Goal: Task Accomplishment & Management: Complete application form

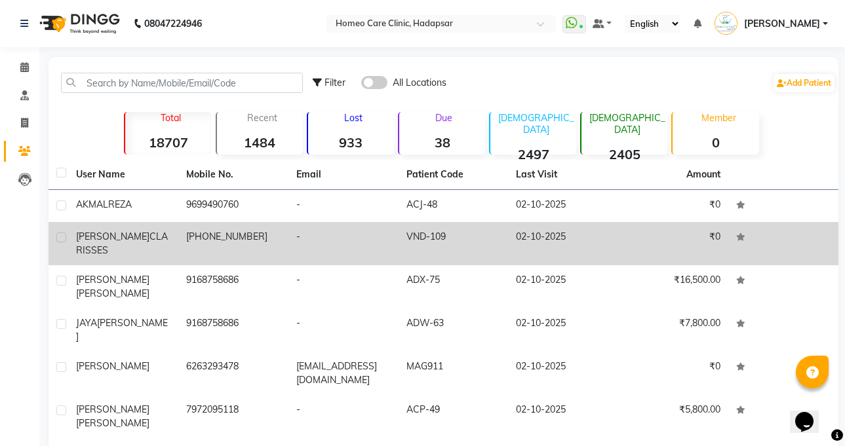
click at [178, 233] on td "+230 57765926" at bounding box center [233, 243] width 110 height 43
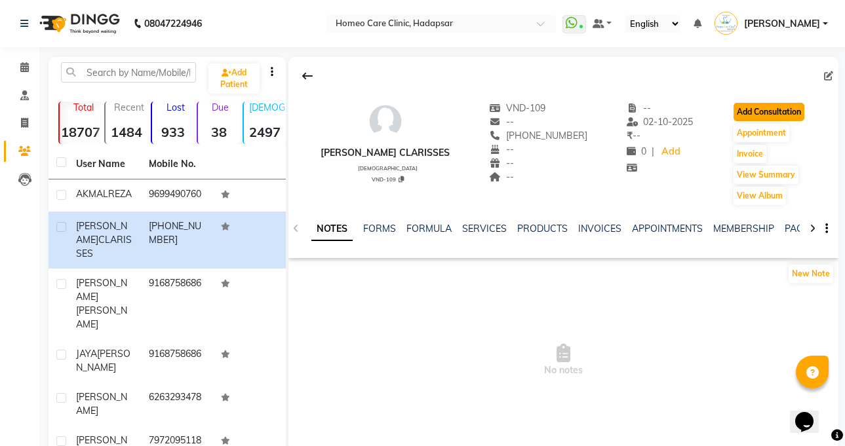
click at [764, 110] on button "Add Consultation" at bounding box center [769, 112] width 71 height 18
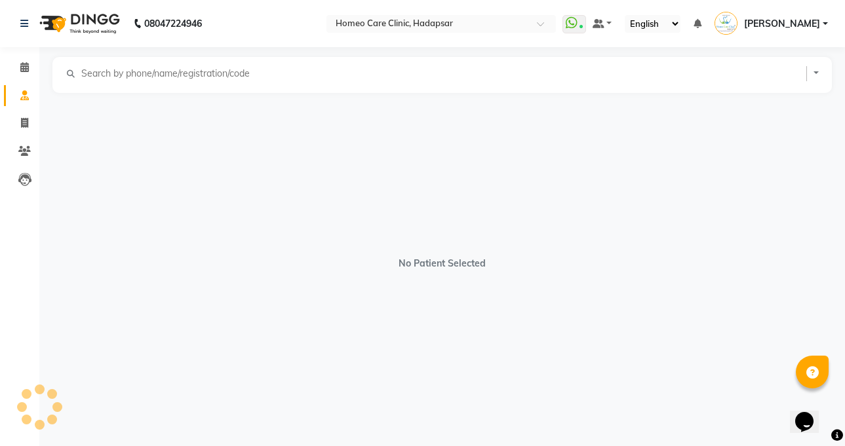
select select "female"
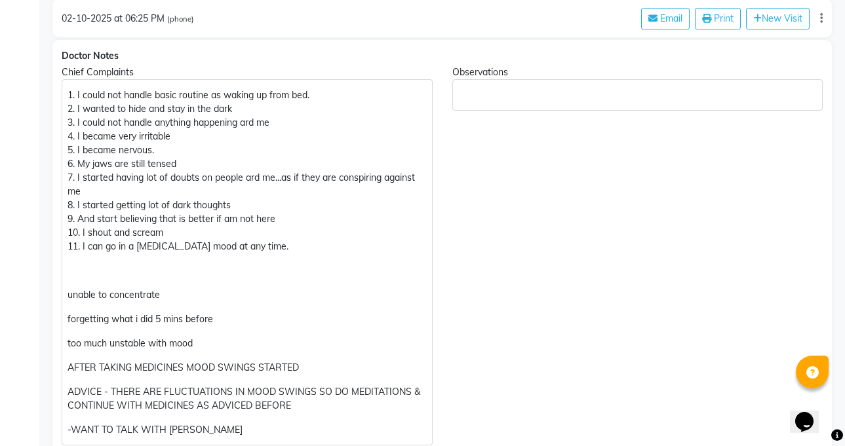
scroll to position [288, 0]
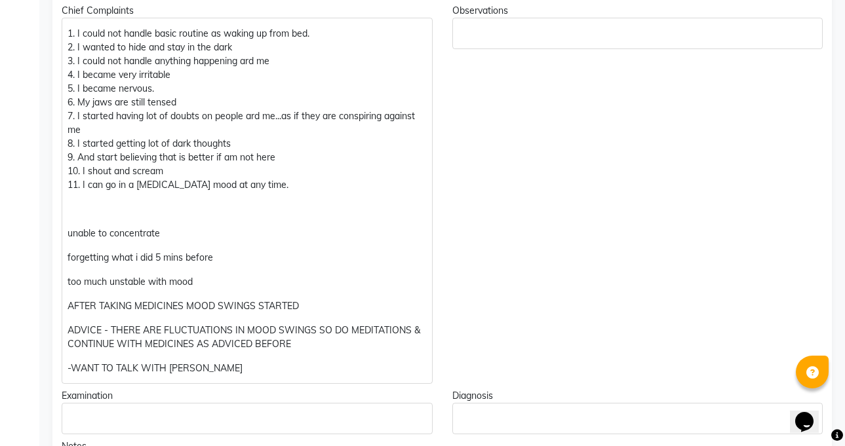
click at [580, 290] on div "Observations" at bounding box center [638, 194] width 391 height 380
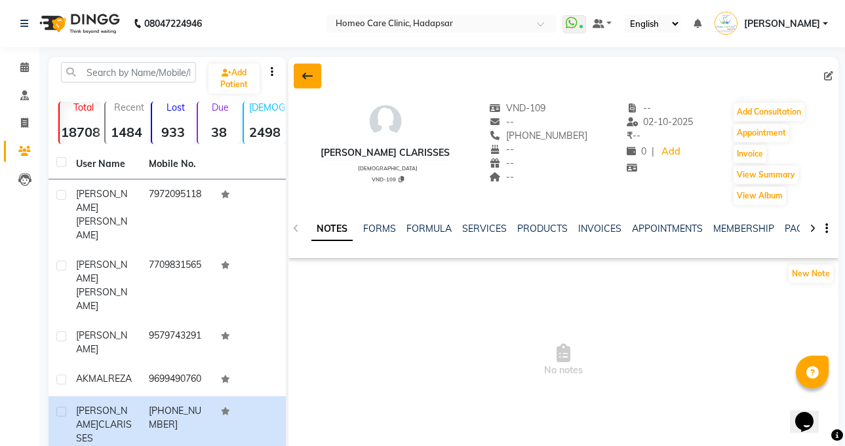
click at [309, 75] on icon at bounding box center [307, 76] width 10 height 10
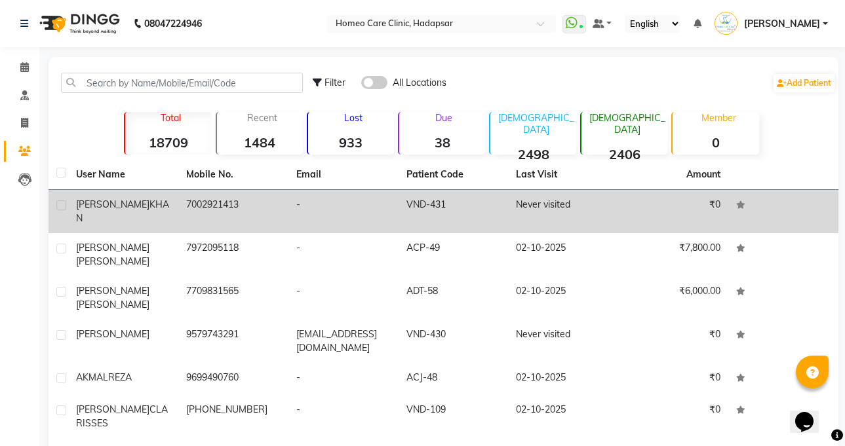
click at [96, 204] on span "KHAN" at bounding box center [122, 212] width 93 height 26
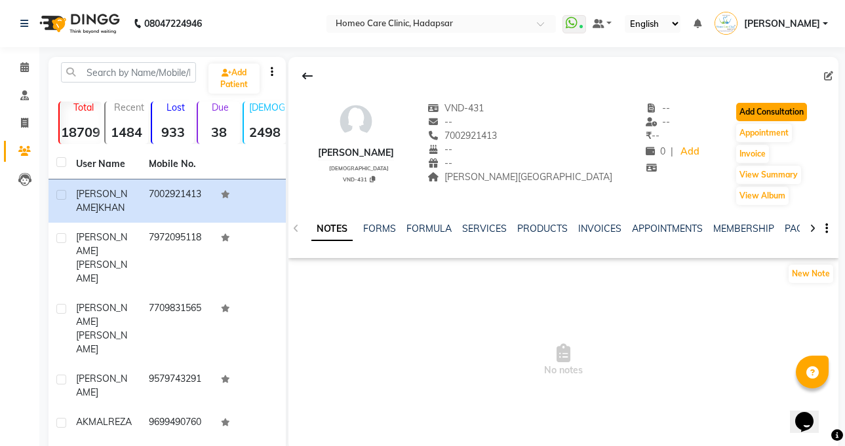
click at [777, 109] on button "Add Consultation" at bounding box center [771, 112] width 71 height 18
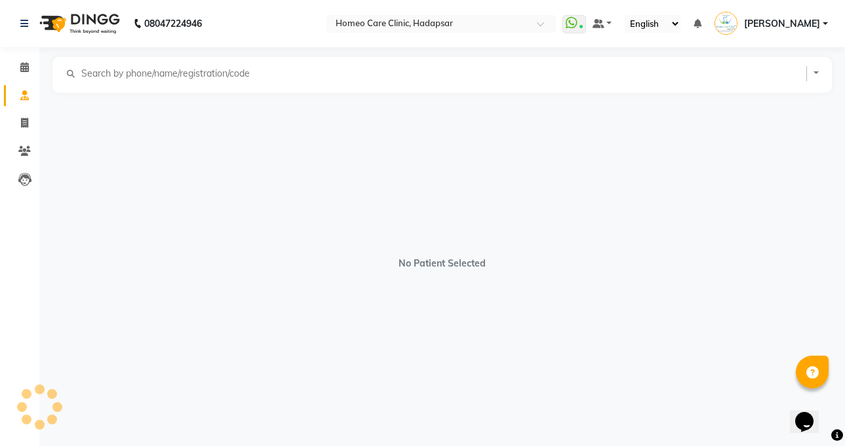
select select "female"
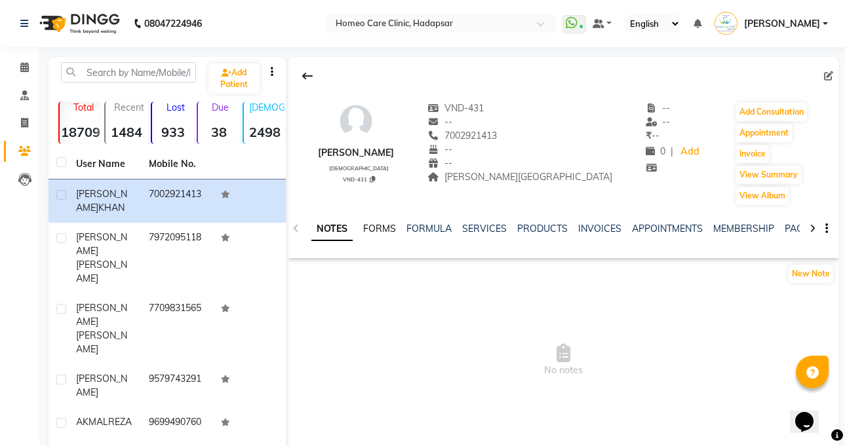
click at [381, 227] on link "FORMS" at bounding box center [379, 229] width 33 height 12
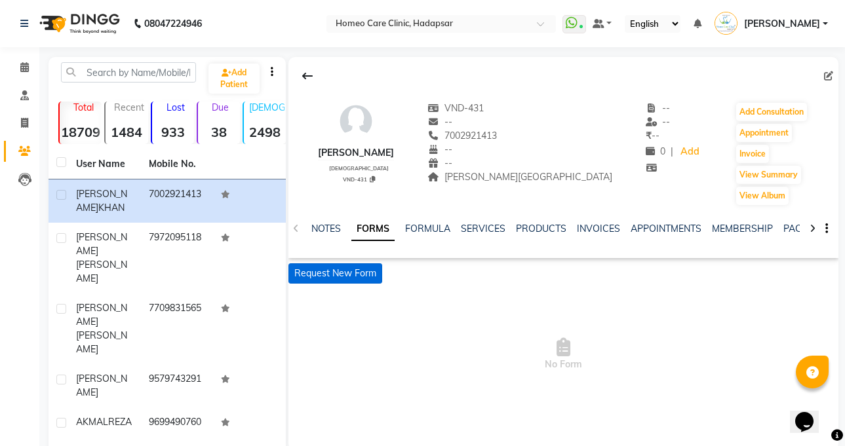
click at [344, 276] on button "Request New Form" at bounding box center [335, 274] width 94 height 20
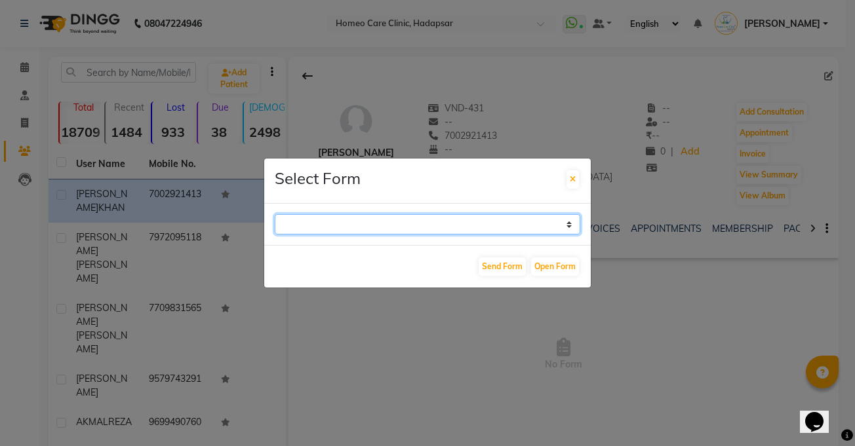
click at [376, 226] on select "Case Taking Form" at bounding box center [427, 224] width 305 height 20
select select "196"
click at [275, 214] on select "Case Taking Form" at bounding box center [427, 224] width 305 height 20
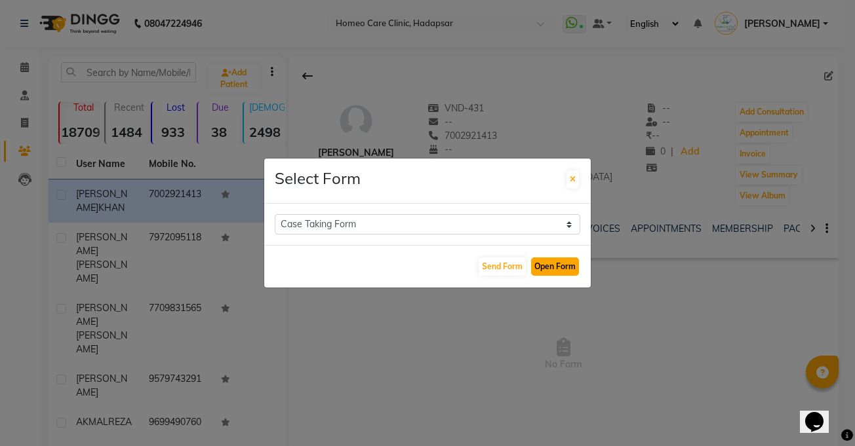
click at [547, 264] on button "Open Form" at bounding box center [555, 267] width 48 height 18
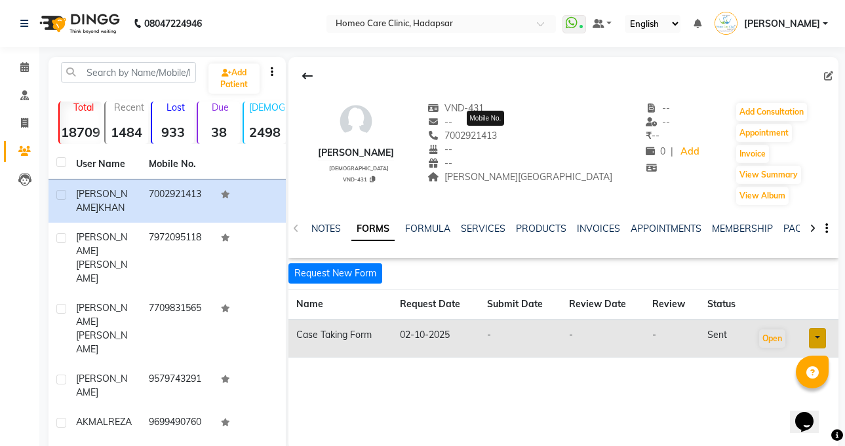
click at [468, 134] on span "7002921413" at bounding box center [461, 136] width 69 height 12
copy span "7002921413"
click at [781, 113] on button "Add Consultation" at bounding box center [771, 112] width 71 height 18
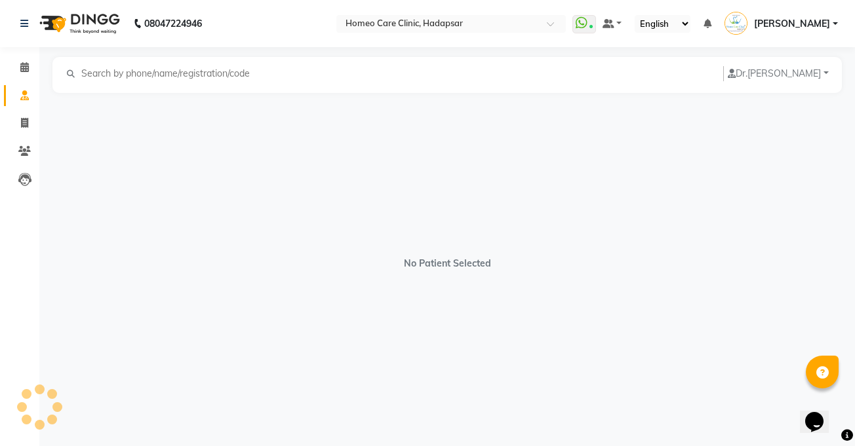
select select "female"
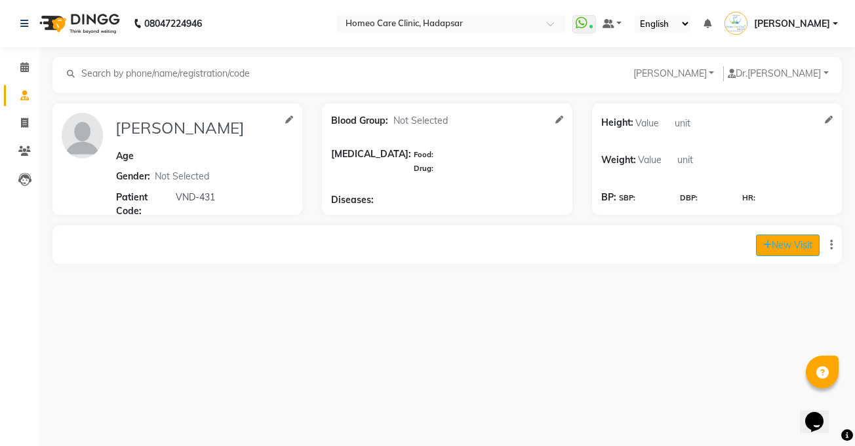
click at [794, 249] on button "New Visit" at bounding box center [788, 246] width 64 height 22
select select "1185"
select select "inPerson"
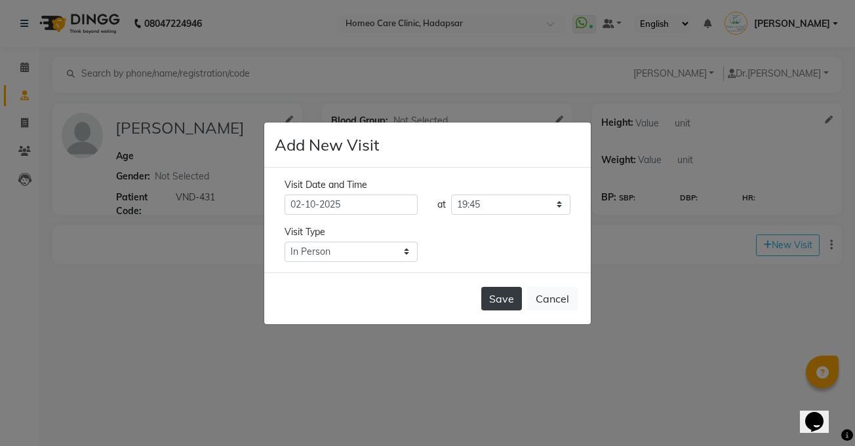
click at [498, 298] on button "Save" at bounding box center [501, 299] width 41 height 24
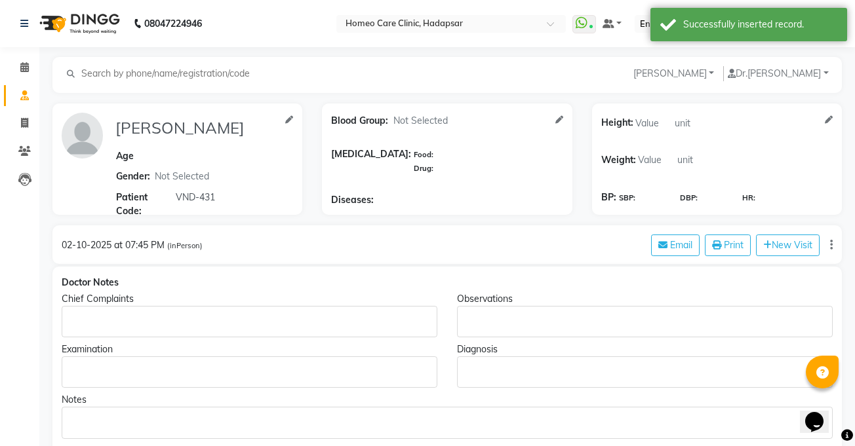
type input "RIYA KHAN"
select select "female"
type input "VND-431"
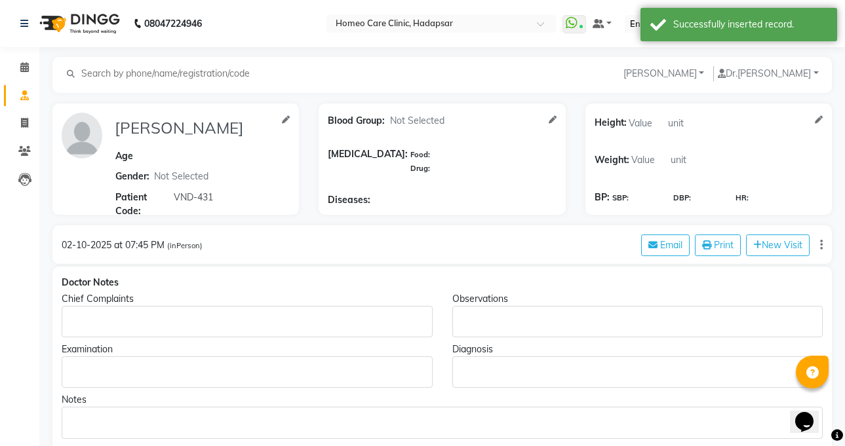
click at [342, 327] on p "Rich Text Editor, main" at bounding box center [247, 322] width 359 height 14
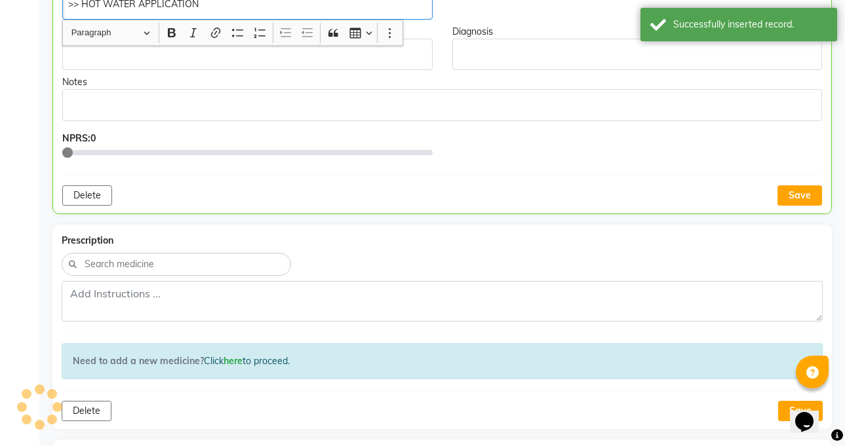
scroll to position [423, 0]
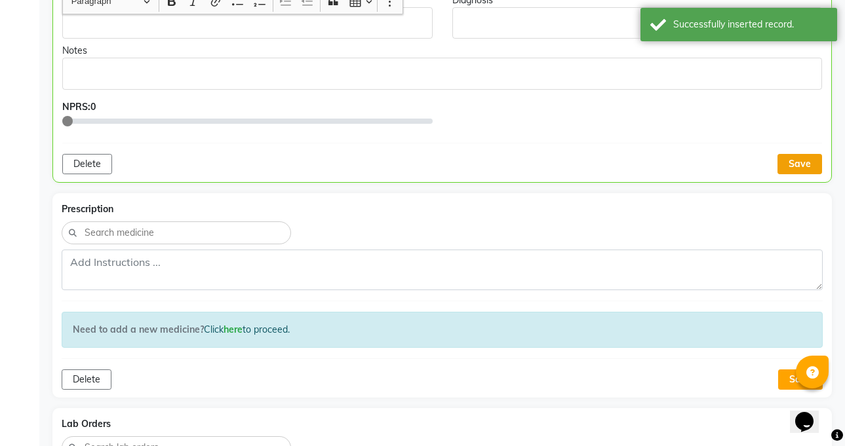
click at [813, 158] on button "Save" at bounding box center [800, 164] width 45 height 20
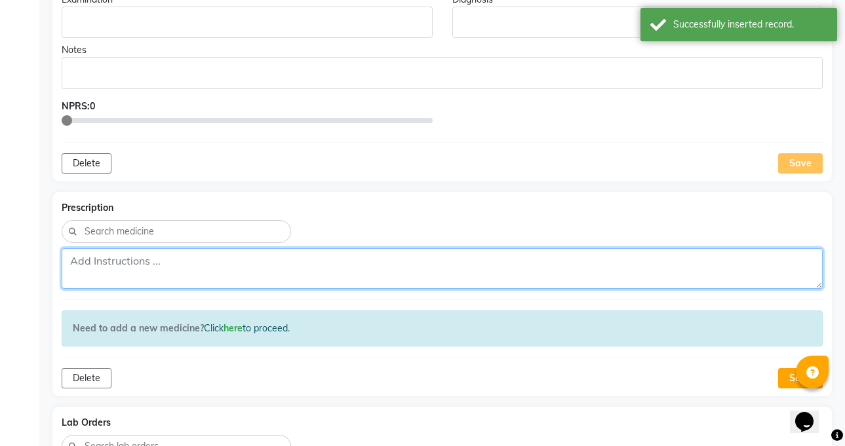
click at [538, 266] on textarea at bounding box center [442, 268] width 761 height 41
type textarea "N"
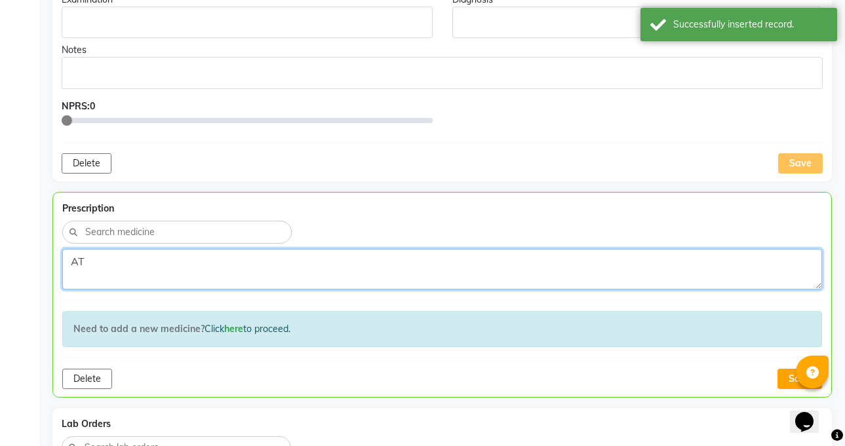
type textarea "A"
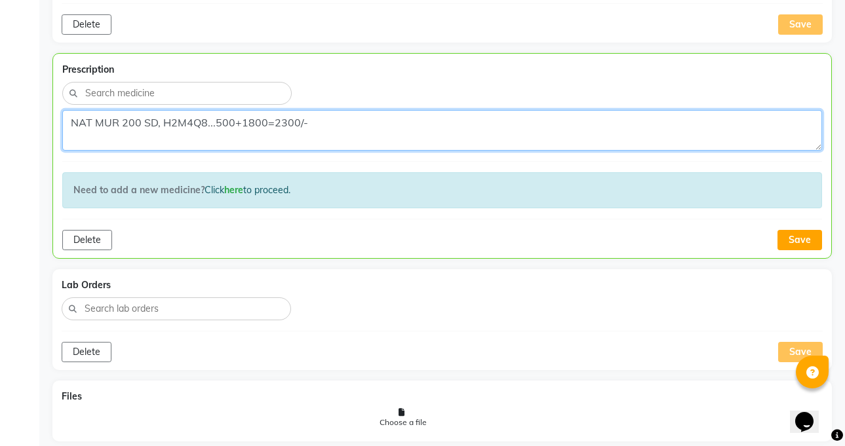
scroll to position [570, 0]
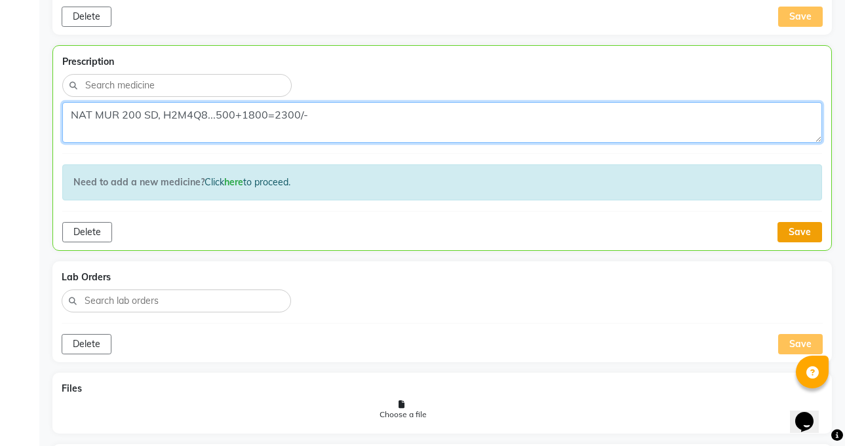
type textarea "NAT MUR 200 SD, H2M4Q8...500+1800=2300/-"
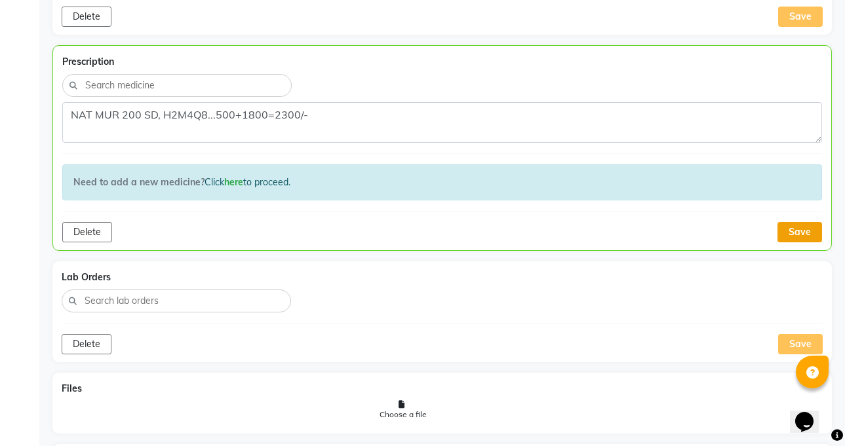
click at [806, 231] on button "Save" at bounding box center [800, 232] width 45 height 20
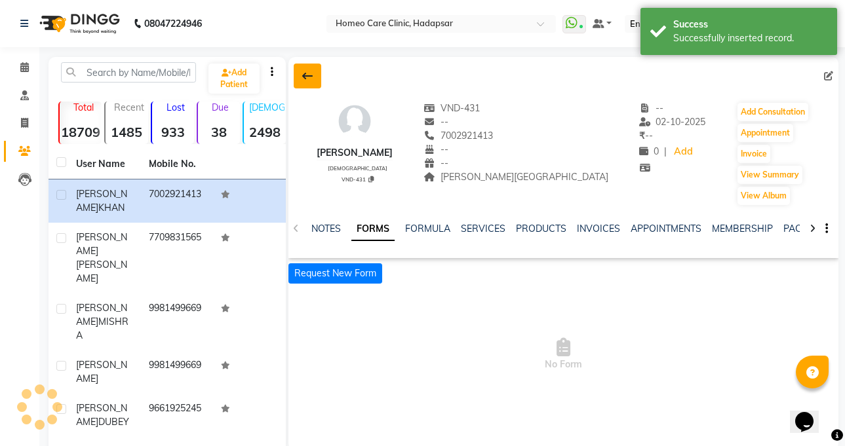
click at [315, 77] on button at bounding box center [308, 76] width 28 height 25
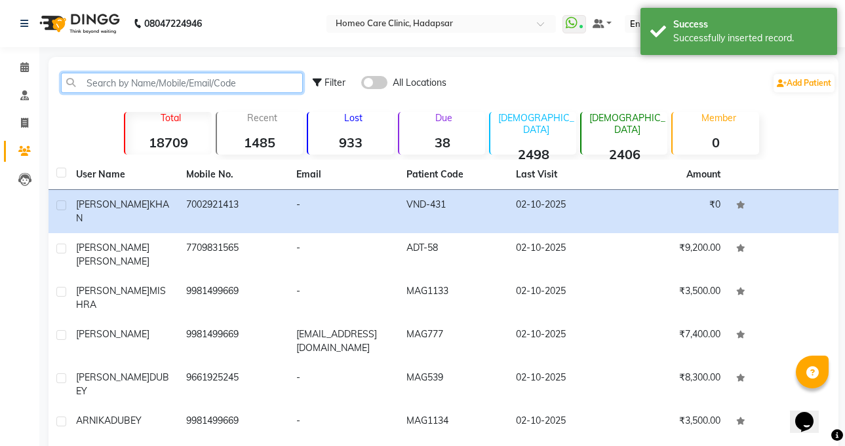
click at [187, 79] on input "text" at bounding box center [182, 83] width 242 height 20
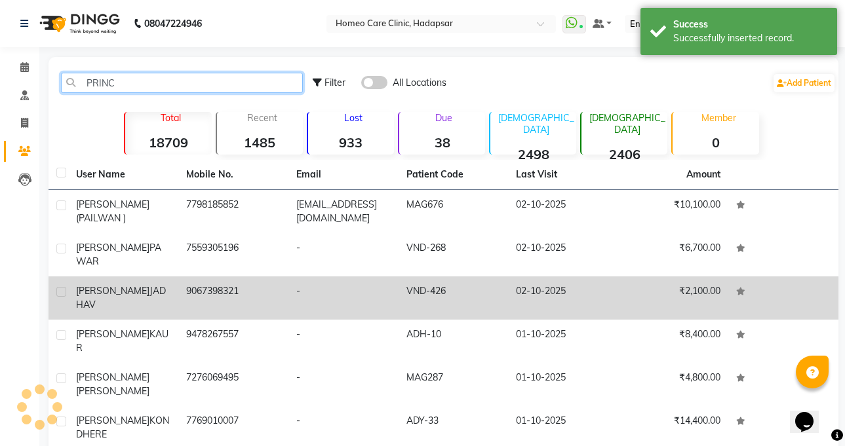
type input "PRINC"
click at [170, 296] on div "PRINCE DEVIDAS JADHAV" at bounding box center [123, 299] width 94 height 28
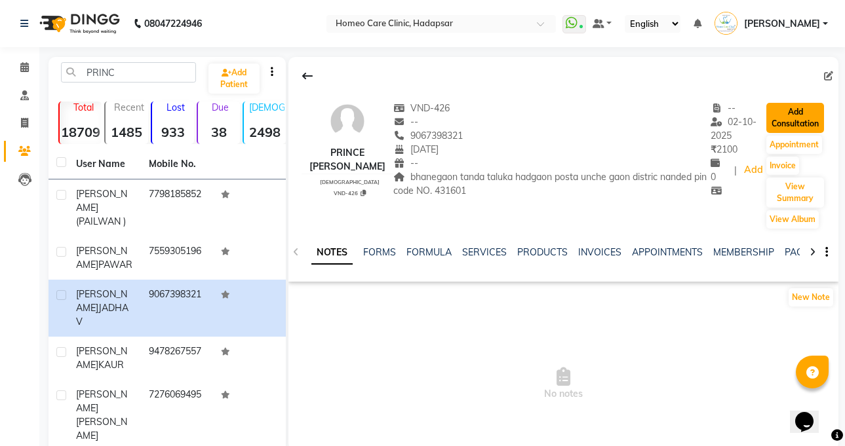
click at [815, 112] on button "Add Consultation" at bounding box center [795, 118] width 58 height 30
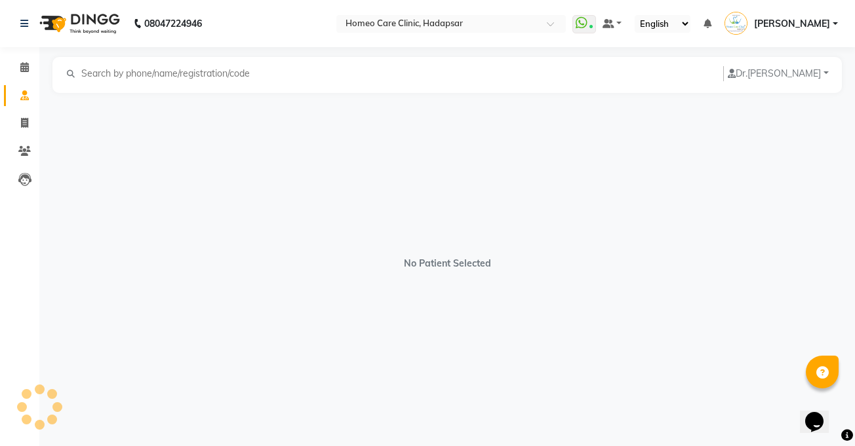
select select "male"
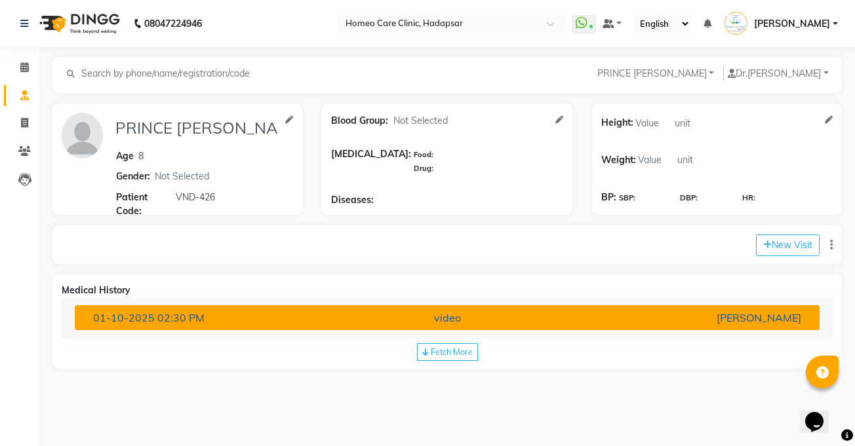
click at [384, 317] on div "video" at bounding box center [447, 318] width 243 height 16
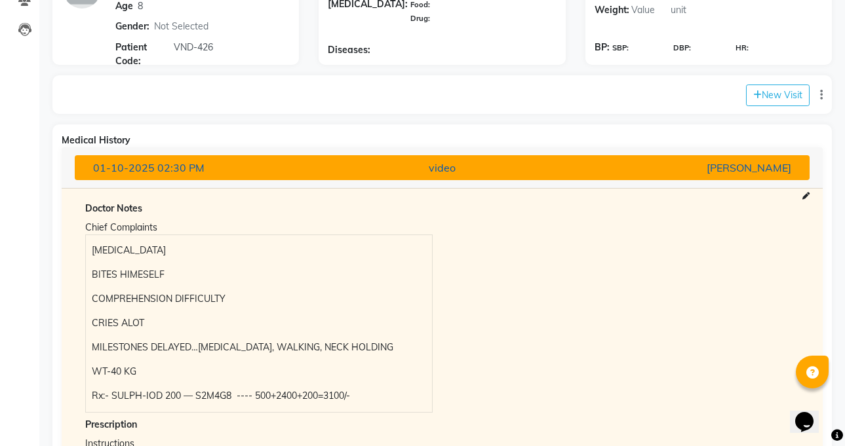
scroll to position [155, 0]
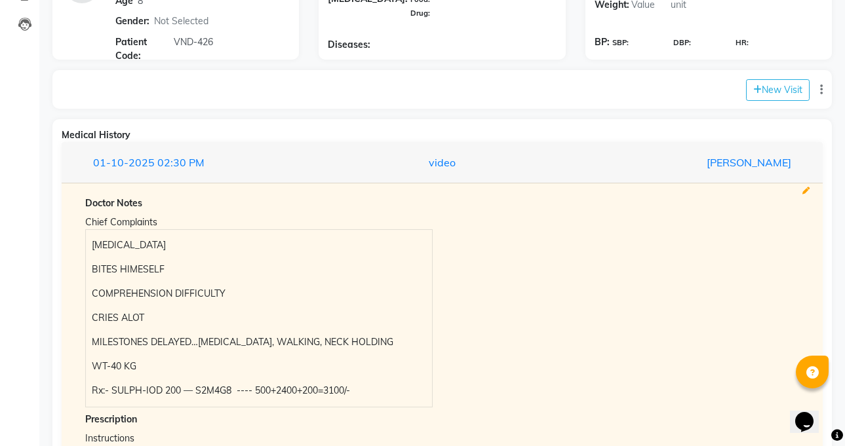
click at [806, 192] on icon at bounding box center [805, 190] width 7 height 7
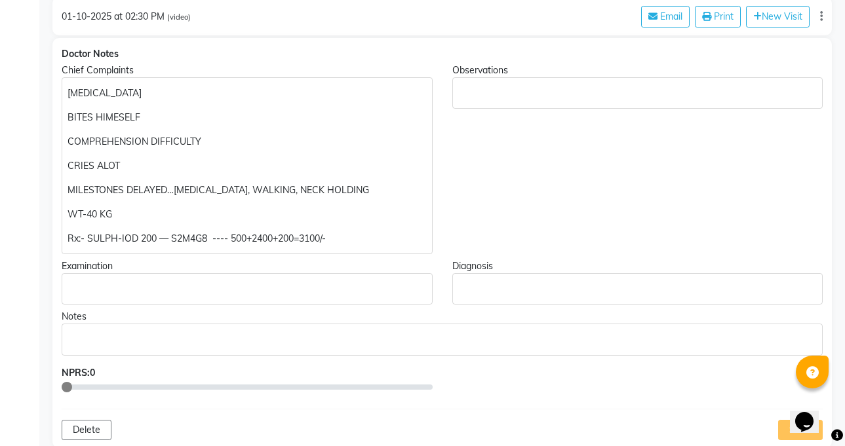
scroll to position [248, 0]
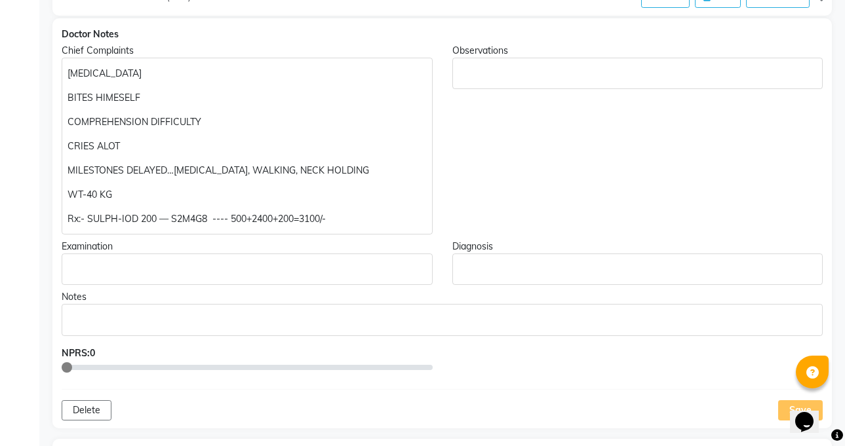
click at [274, 212] on p "Rx:- SULPH-IOD 200 — S2M4G8 ---- 500+2400+200=3100/-" at bounding box center [247, 219] width 359 height 14
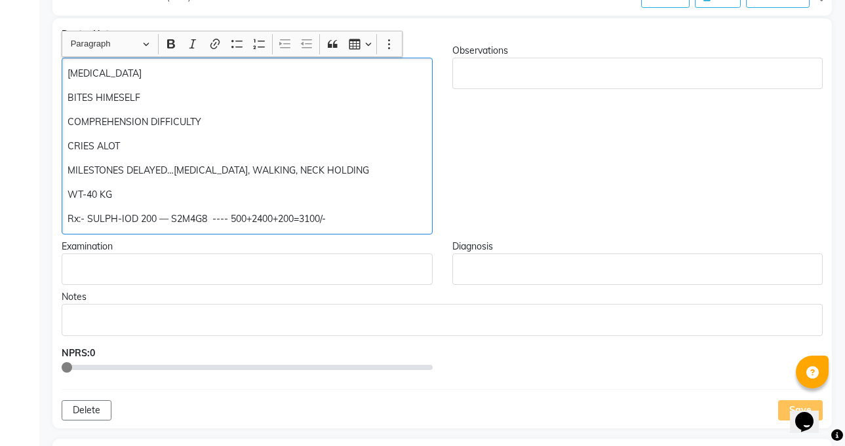
scroll to position [249, 0]
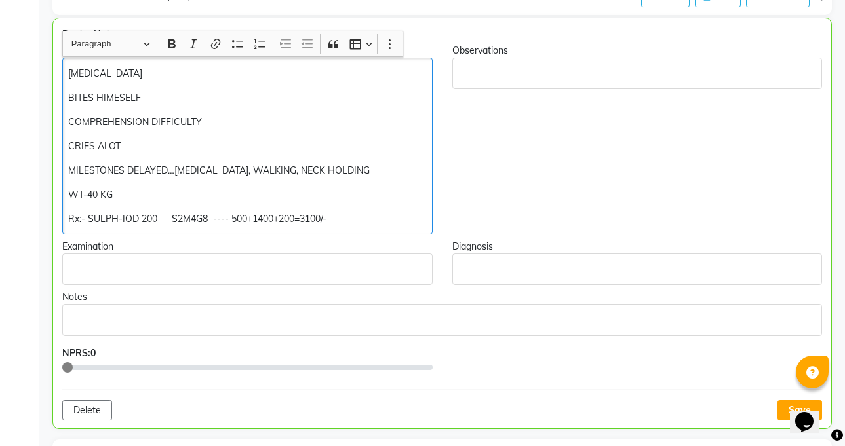
click at [313, 212] on p "Rx:- SULPH-IOD 200 — S2M4G8 ---- 500+1400+200=3100/-" at bounding box center [247, 219] width 358 height 14
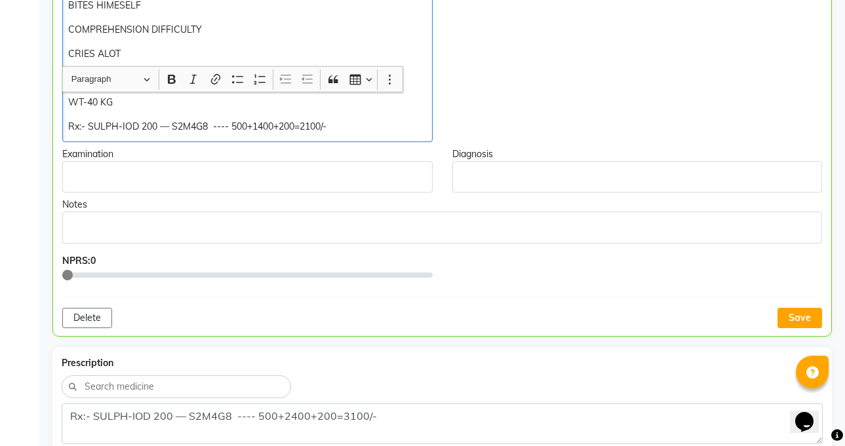
scroll to position [420, 0]
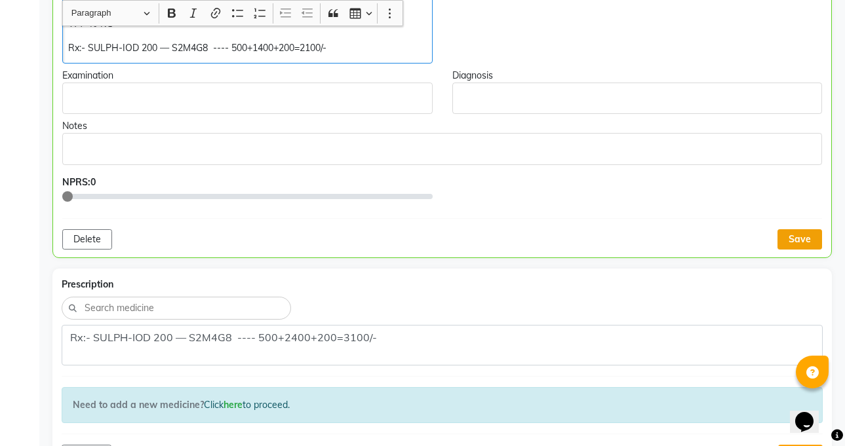
click at [809, 233] on button "Save" at bounding box center [800, 239] width 45 height 20
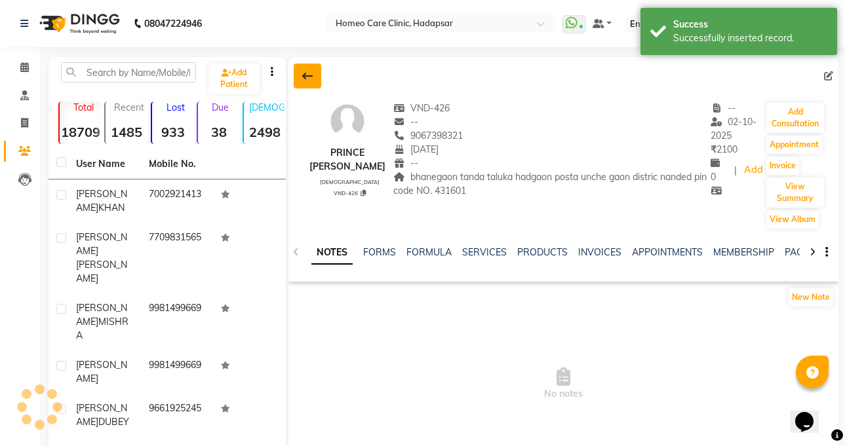
click at [311, 74] on icon at bounding box center [307, 76] width 10 height 10
